Goal: Transaction & Acquisition: Purchase product/service

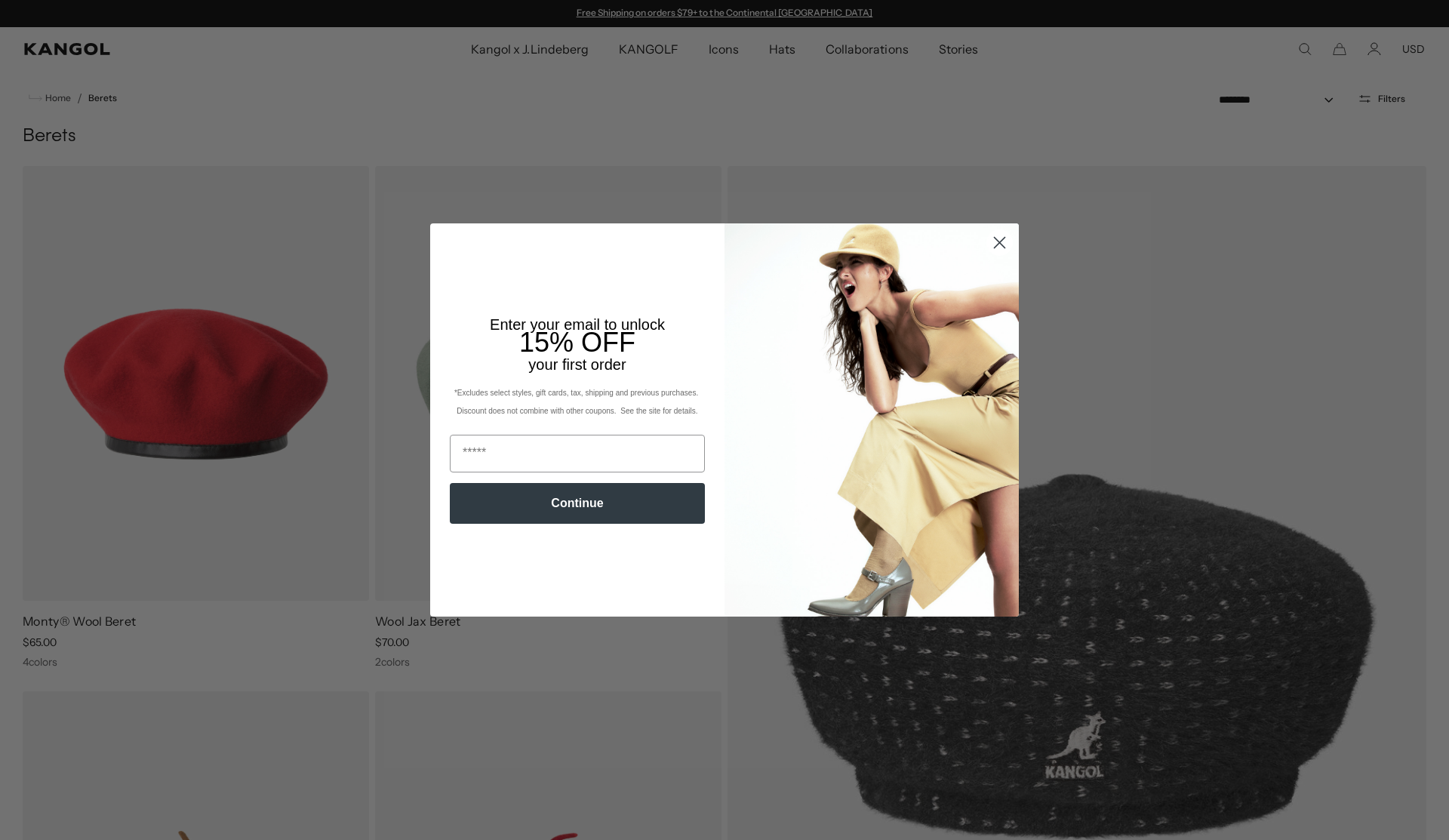
click at [999, 246] on circle "Close dialog" at bounding box center [1000, 243] width 25 height 25
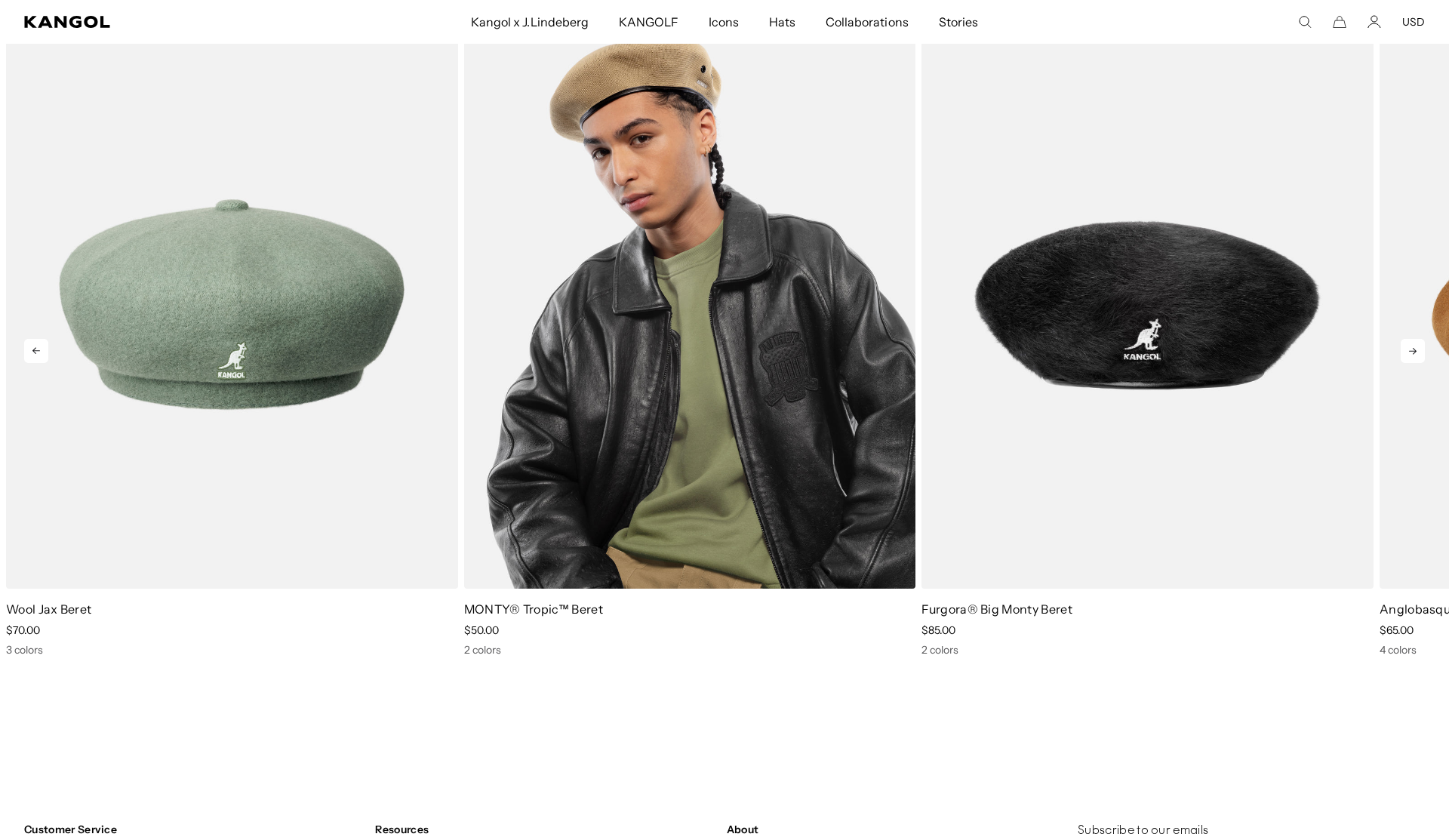
scroll to position [2412, 0]
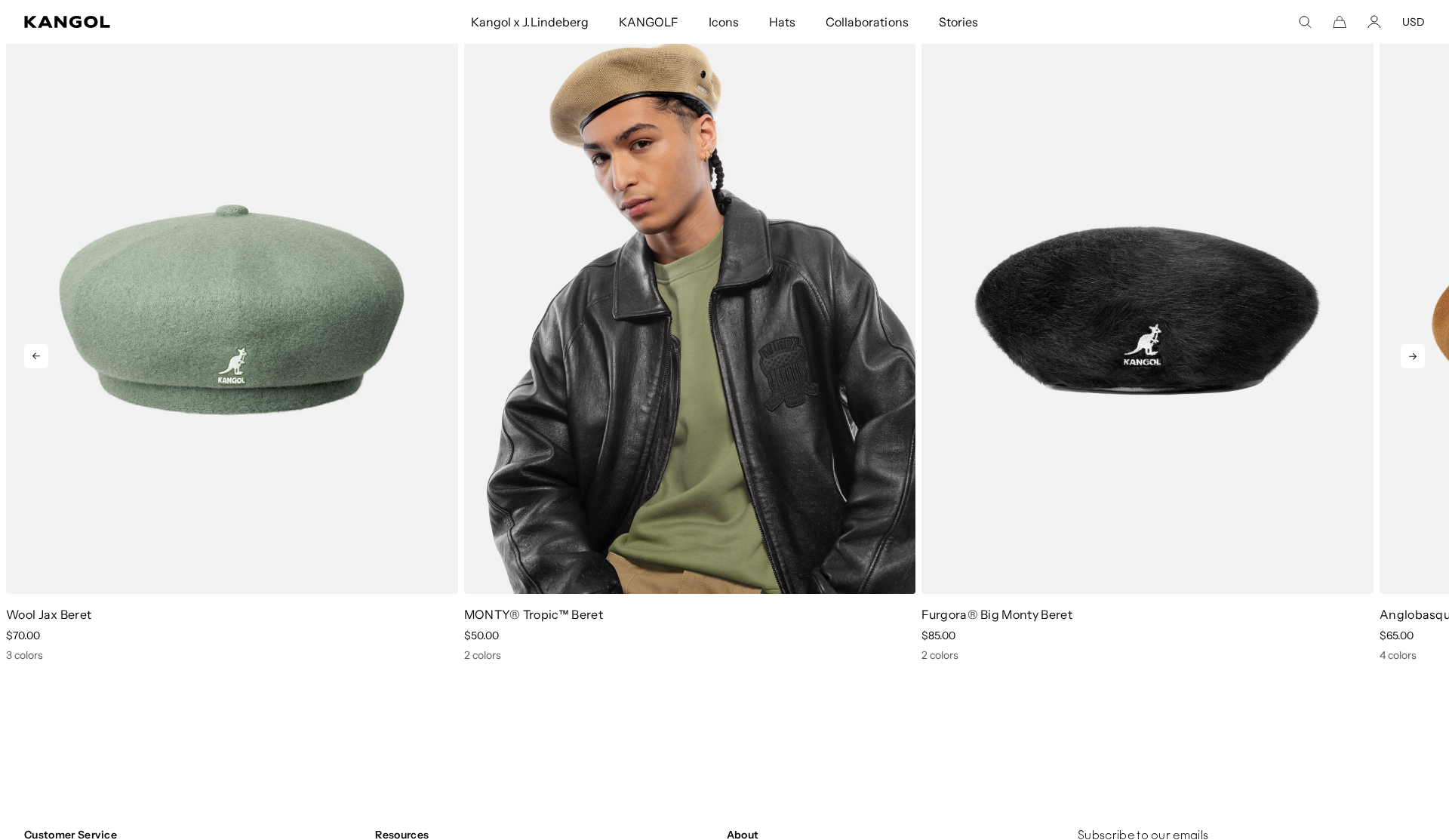
click at [708, 276] on img "2 of 10" at bounding box center [690, 310] width 452 height 567
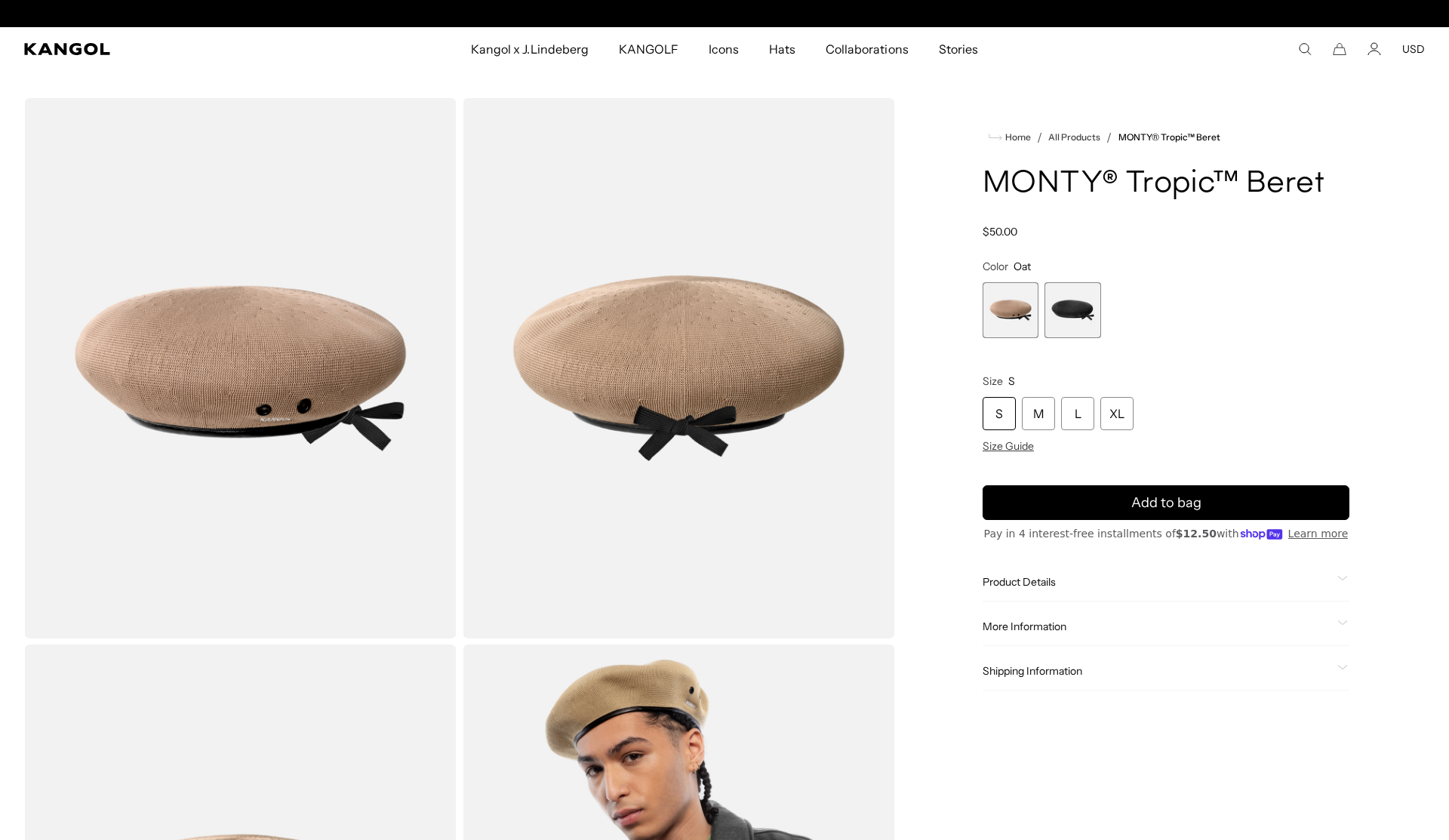
scroll to position [0, 311]
click at [1058, 306] on span "2 of 2" at bounding box center [1072, 310] width 56 height 56
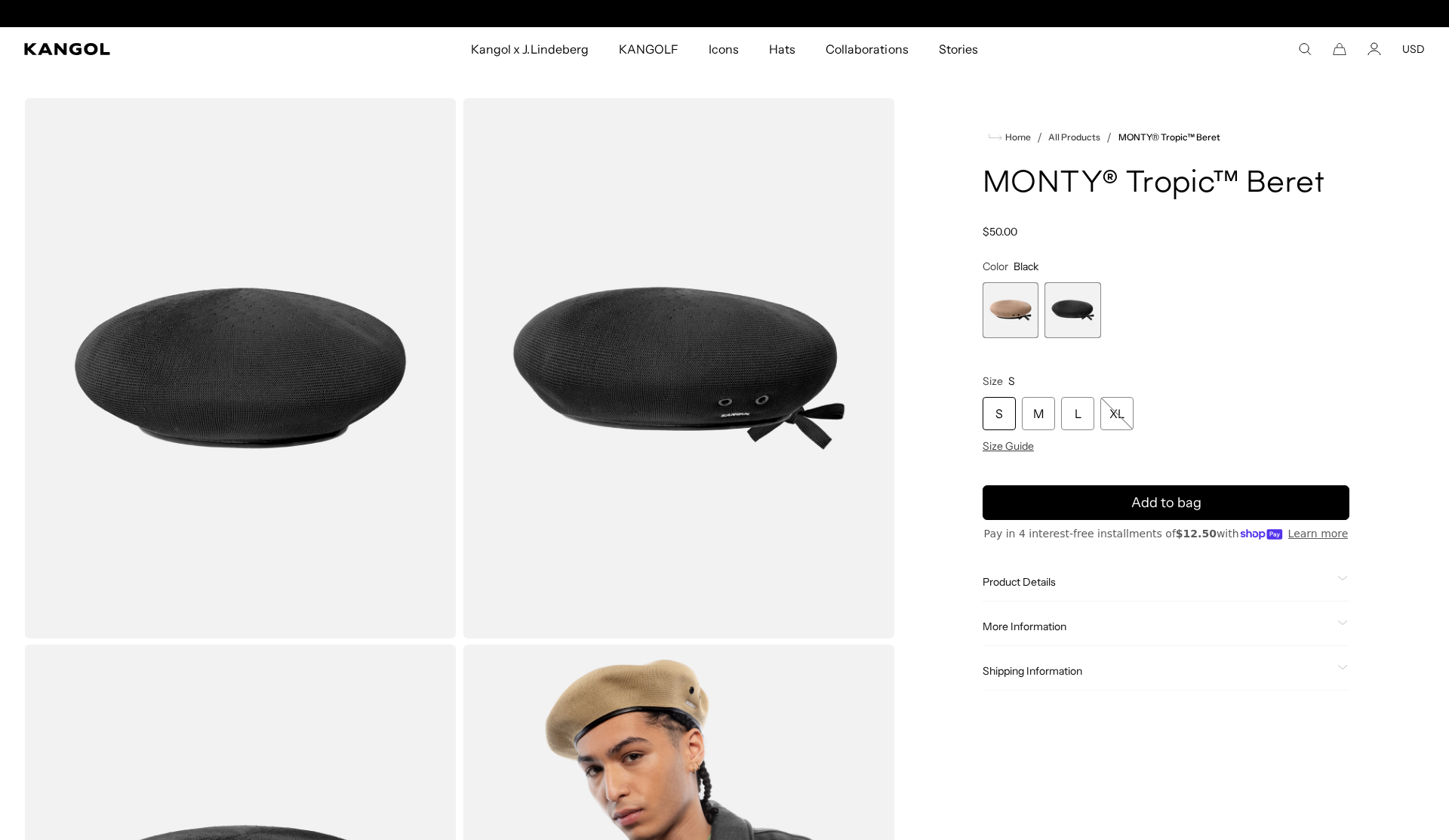
click at [998, 311] on span "1 of 2" at bounding box center [1010, 310] width 56 height 56
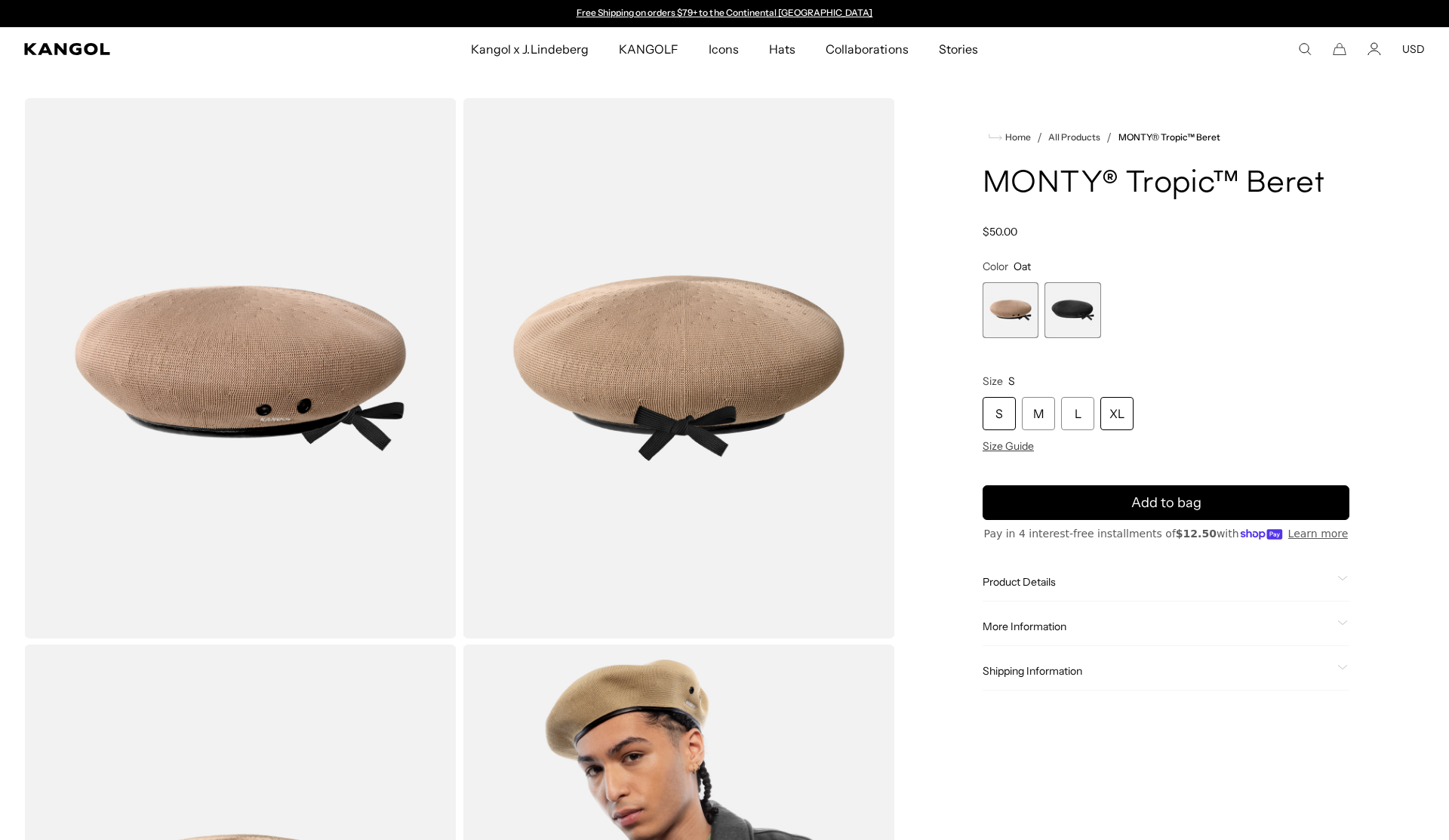
click at [1124, 410] on div "XL" at bounding box center [1116, 414] width 33 height 33
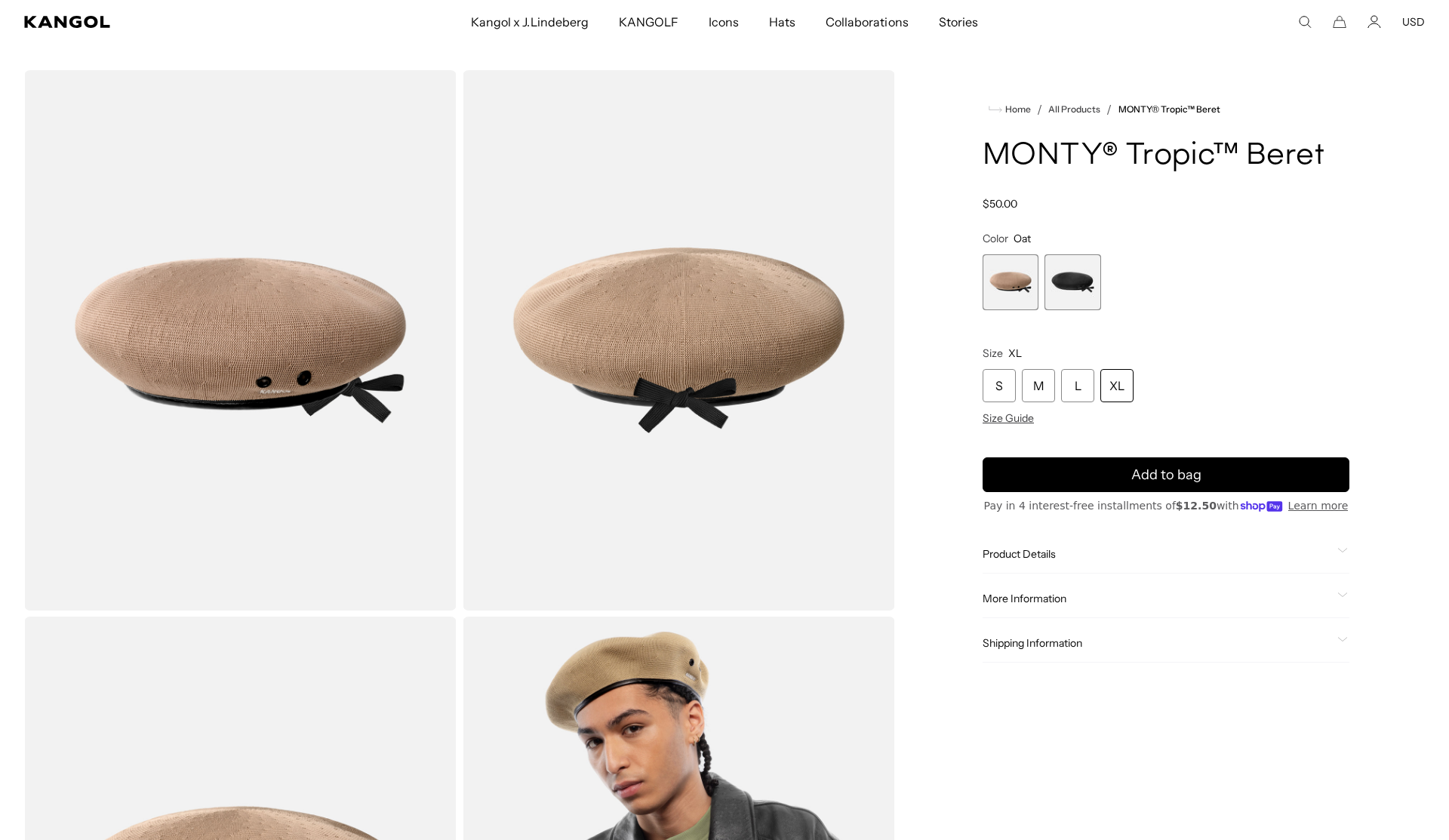
scroll to position [33, 0]
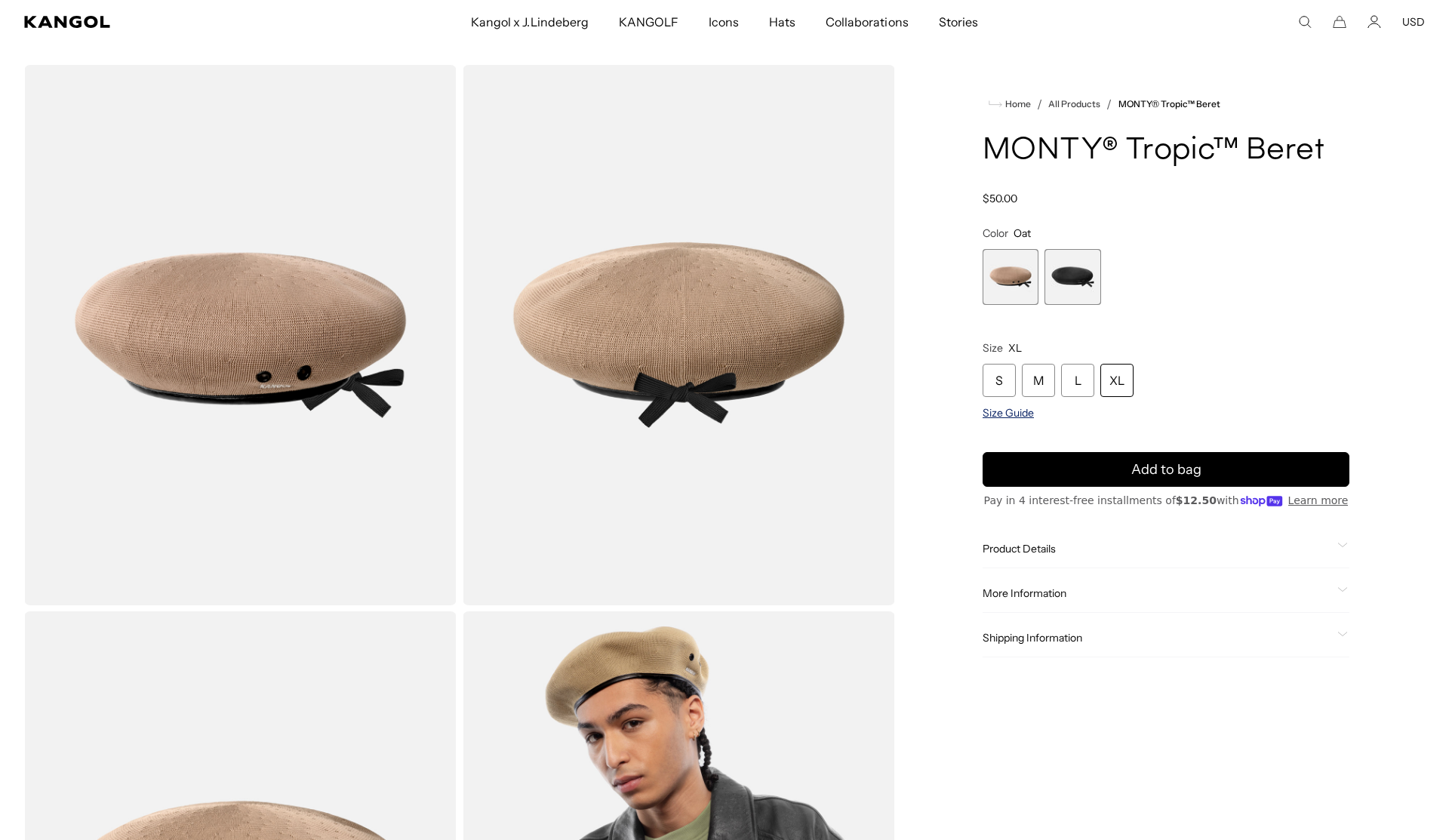
click at [1001, 411] on span "Size Guide" at bounding box center [1008, 412] width 51 height 13
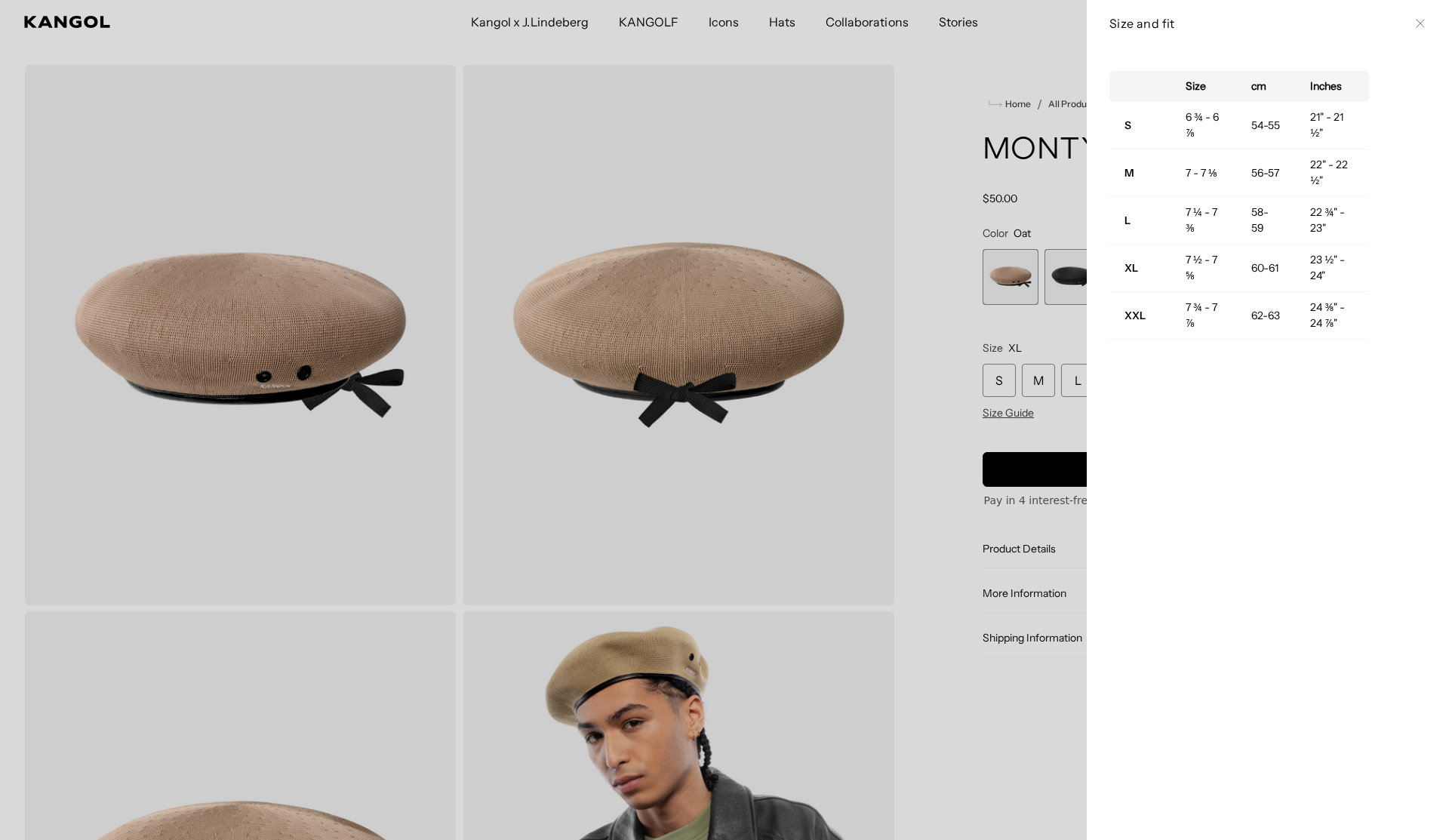
scroll to position [0, 311]
click at [953, 269] on div at bounding box center [724, 420] width 1449 height 840
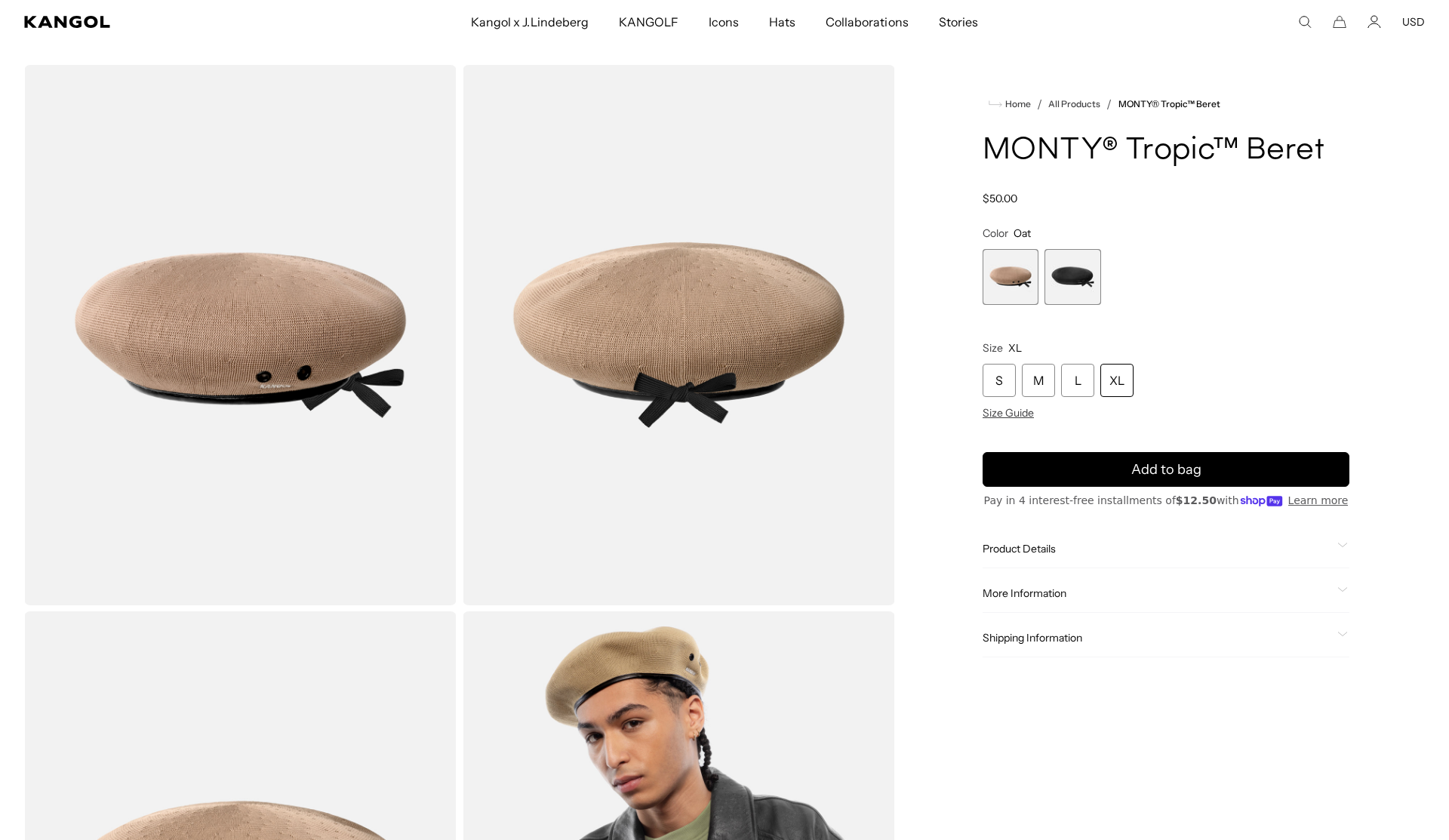
click at [1224, 342] on legend "Size XL" at bounding box center [1165, 348] width 366 height 13
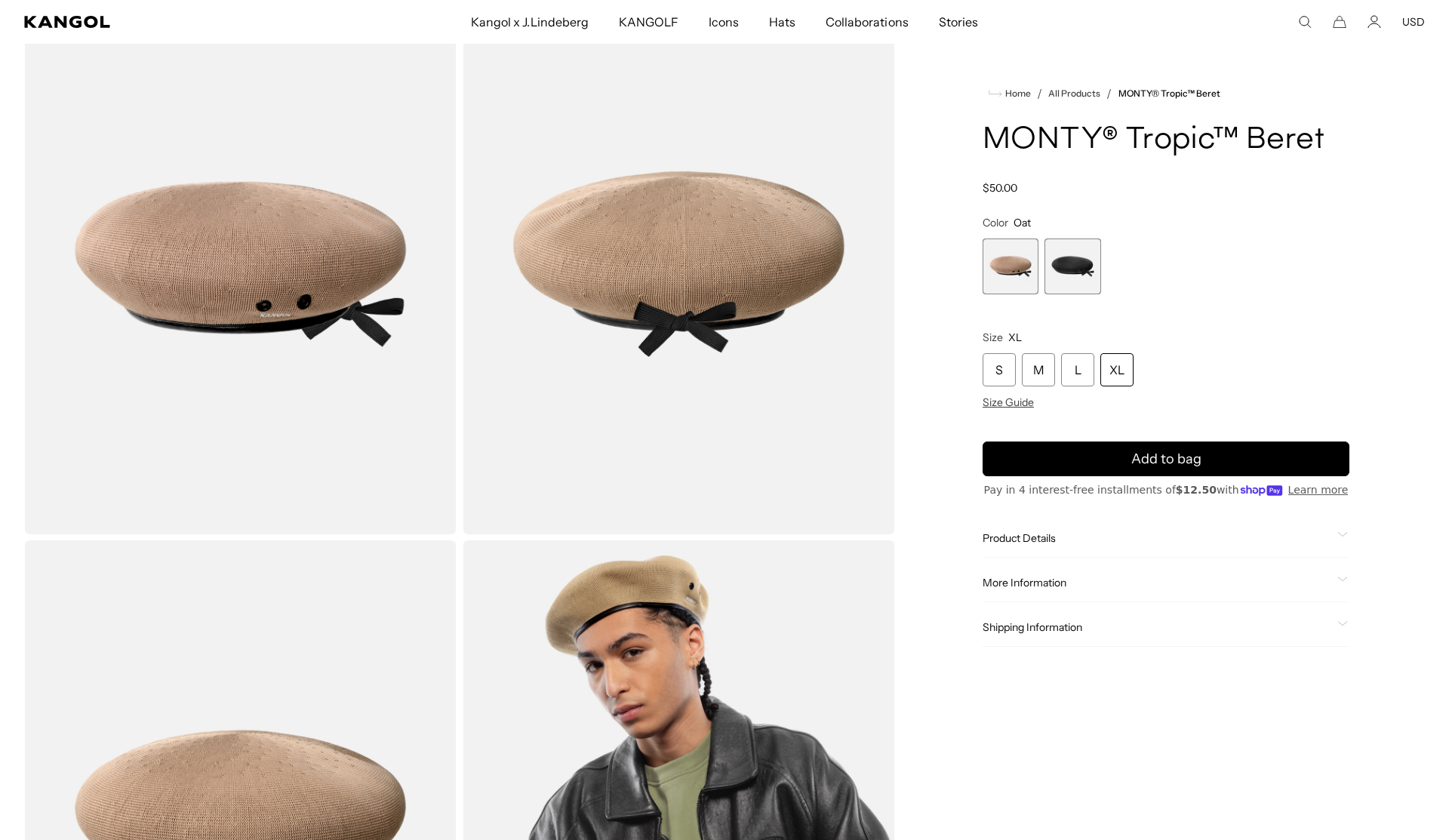
scroll to position [73, 0]
